Goal: Book appointment/travel/reservation

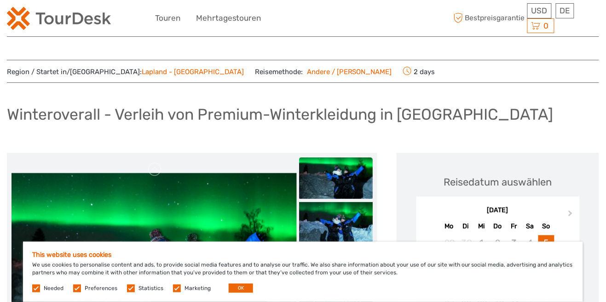
click at [176, 288] on label at bounding box center [177, 288] width 8 height 8
click at [0, 0] on input "checkbox" at bounding box center [0, 0] width 0 height 0
click at [130, 291] on label at bounding box center [131, 288] width 8 height 8
click at [0, 0] on input "checkbox" at bounding box center [0, 0] width 0 height 0
click at [76, 291] on label at bounding box center [77, 288] width 8 height 8
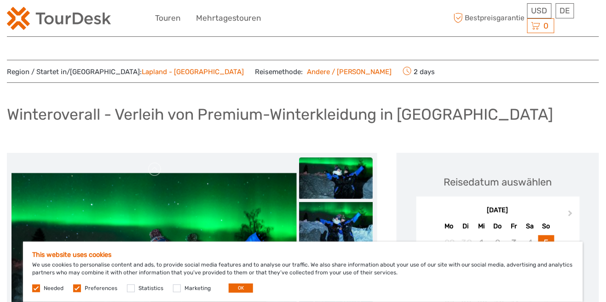
click at [0, 0] on input "checkbox" at bounding box center [0, 0] width 0 height 0
click at [239, 289] on button "OK" at bounding box center [241, 288] width 24 height 9
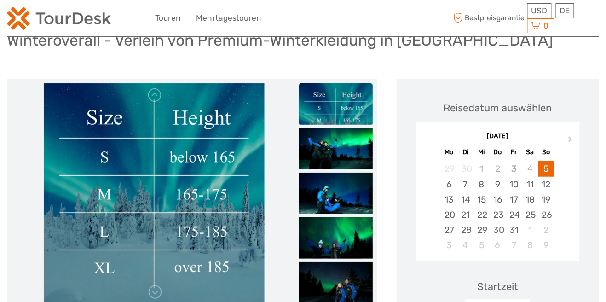
scroll to position [73, 0]
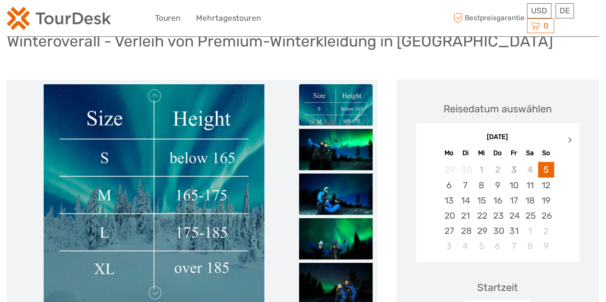
click at [574, 139] on button "Next Month" at bounding box center [571, 142] width 15 height 15
click at [575, 137] on button "Next Month" at bounding box center [571, 142] width 15 height 15
click at [537, 212] on div "27" at bounding box center [530, 215] width 16 height 15
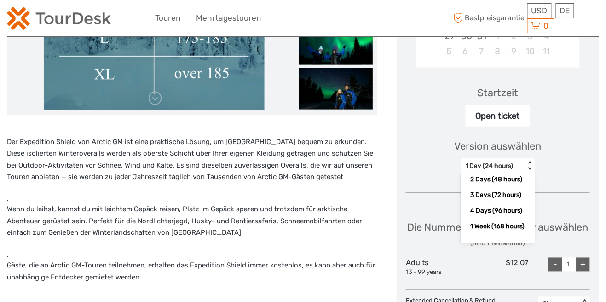
scroll to position [271, 0]
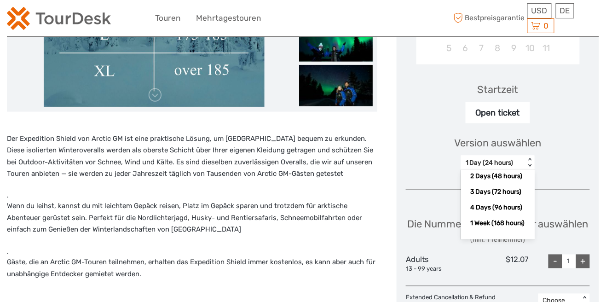
click at [513, 223] on div "1 Week (168 hours)" at bounding box center [498, 223] width 64 height 16
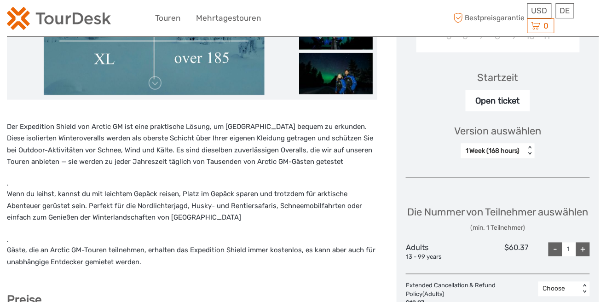
scroll to position [285, 0]
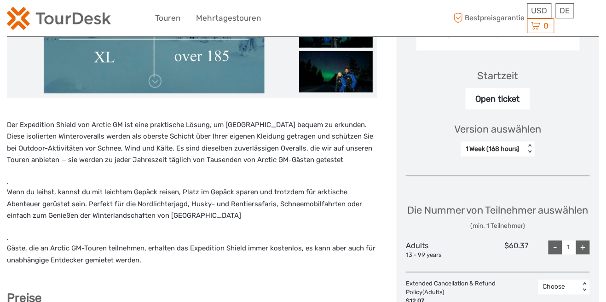
click at [585, 255] on div "+" at bounding box center [583, 248] width 14 height 14
type input "2"
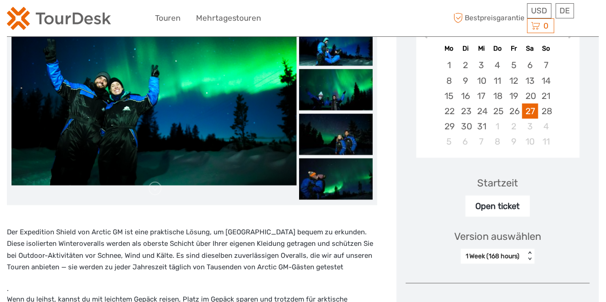
scroll to position [175, 0]
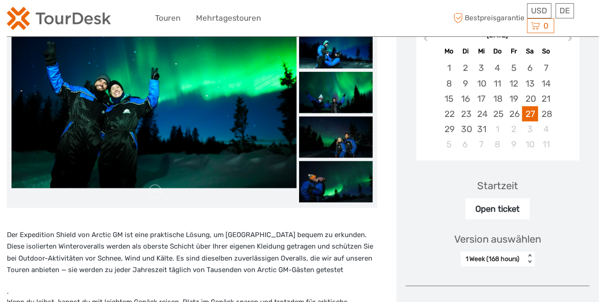
click at [523, 211] on div "Open ticket" at bounding box center [498, 208] width 64 height 21
click at [506, 208] on div "Open ticket" at bounding box center [498, 208] width 64 height 21
click at [507, 208] on div "Open ticket" at bounding box center [498, 208] width 64 height 21
click at [494, 211] on div "Open ticket" at bounding box center [498, 208] width 64 height 21
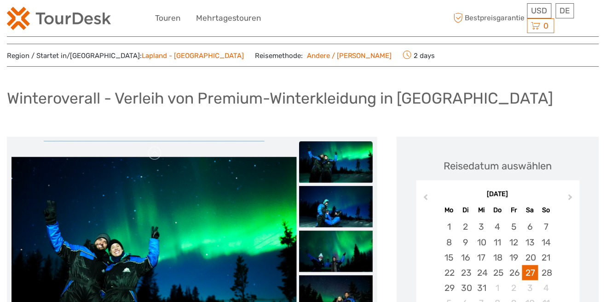
scroll to position [0, 0]
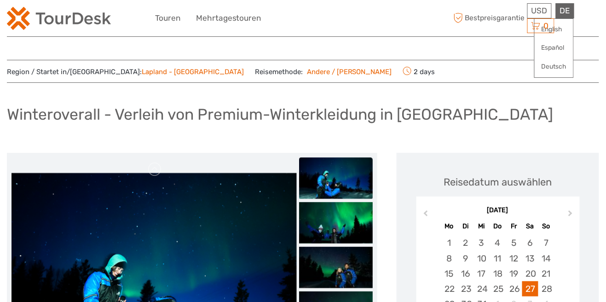
click at [564, 10] on div "DE English Español Deutsch" at bounding box center [565, 10] width 18 height 15
click at [557, 66] on link "Deutsch" at bounding box center [554, 66] width 39 height 17
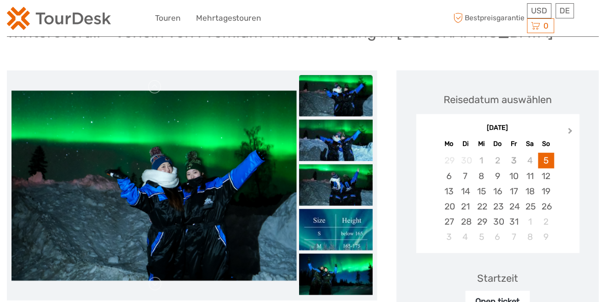
click at [574, 128] on button "Next Month" at bounding box center [571, 133] width 15 height 15
click at [574, 129] on button "Next Month" at bounding box center [571, 133] width 15 height 15
click at [534, 205] on div "27" at bounding box center [530, 206] width 16 height 15
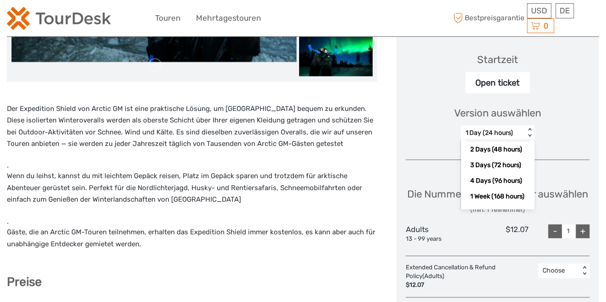
scroll to position [26, 0]
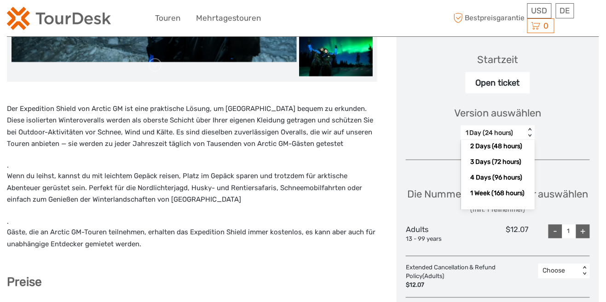
click at [511, 193] on div "1 Week (168 hours)" at bounding box center [498, 194] width 64 height 16
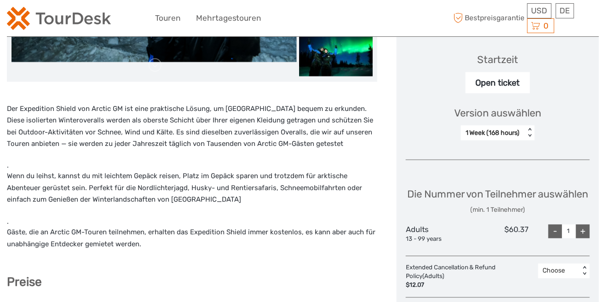
click at [583, 238] on div "+" at bounding box center [583, 232] width 14 height 14
type input "2"
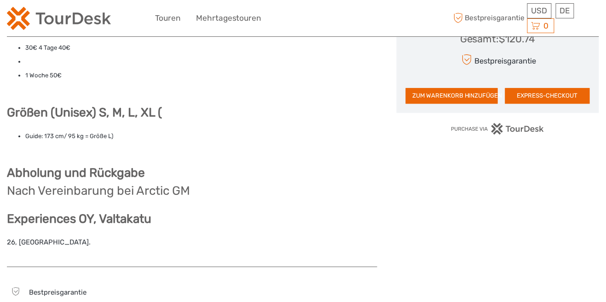
scroll to position [588, 0]
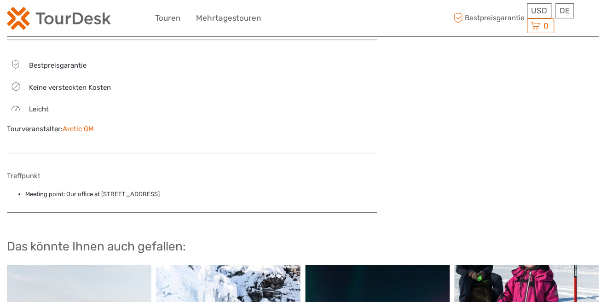
click at [86, 131] on link "Arctic GM" at bounding box center [78, 129] width 31 height 8
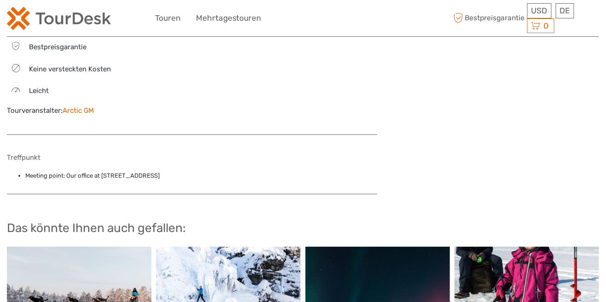
scroll to position [849, 0]
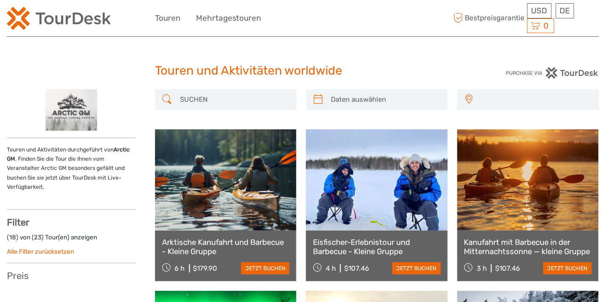
select select
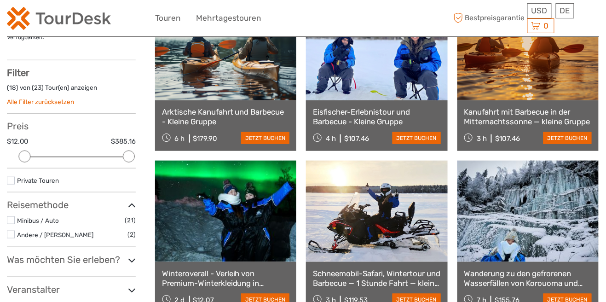
scroll to position [140, 0]
